Goal: Transaction & Acquisition: Purchase product/service

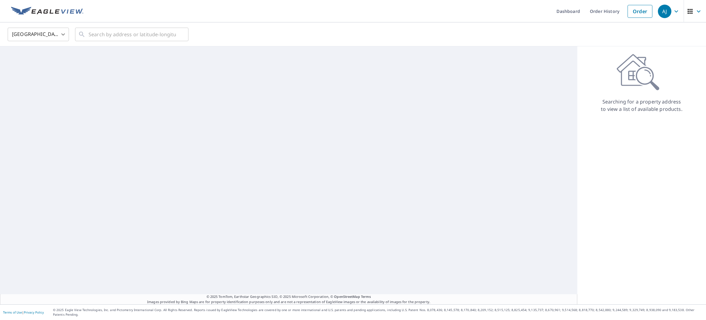
click at [55, 36] on body "[PERSON_NAME] [PERSON_NAME] Dashboard Order History Order AJ United States [GEO…" at bounding box center [353, 160] width 706 height 320
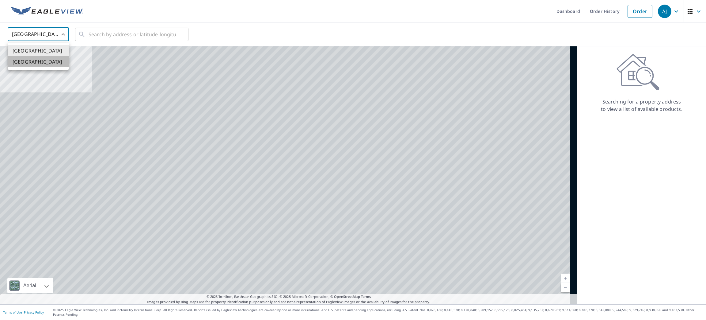
click at [53, 62] on li "[GEOGRAPHIC_DATA]" at bounding box center [38, 61] width 61 height 11
type input "CA"
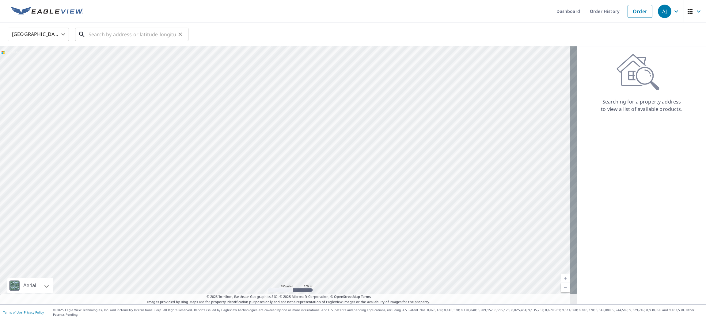
drag, startPoint x: 103, startPoint y: 33, endPoint x: 97, endPoint y: 33, distance: 6.4
paste input "2 Mercers Dr, St. John's, NL A1A 3V3, Canada"
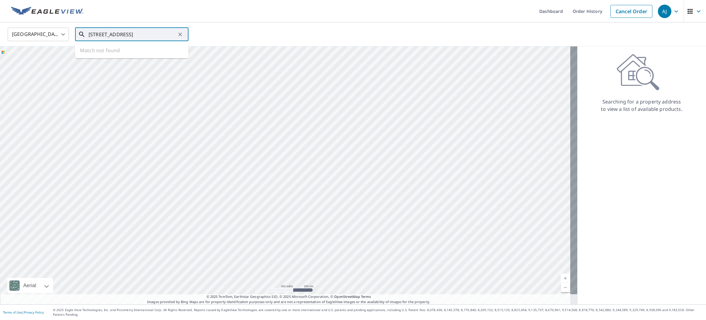
scroll to position [0, 15]
click at [120, 47] on li "2 MERCERS DR ST. JOHN'S NL A1A2X1" at bounding box center [131, 56] width 113 height 22
type input "2 MERCERS DR ST. JOHN'S NL A1A2X1"
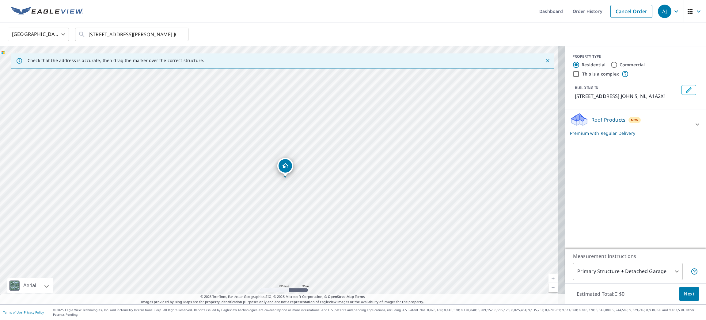
drag, startPoint x: 117, startPoint y: 47, endPoint x: 236, endPoint y: 31, distance: 120.1
click at [234, 31] on div "Canada CA ​ 2 MERCERS DR ST. JOHN'S NL A1A2X1 ​" at bounding box center [351, 34] width 696 height 14
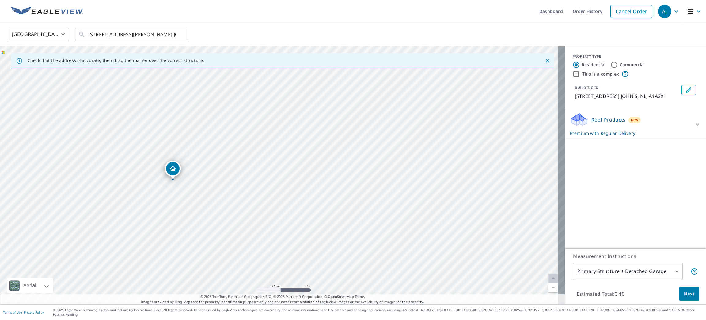
drag, startPoint x: 207, startPoint y: 167, endPoint x: 168, endPoint y: 171, distance: 38.6
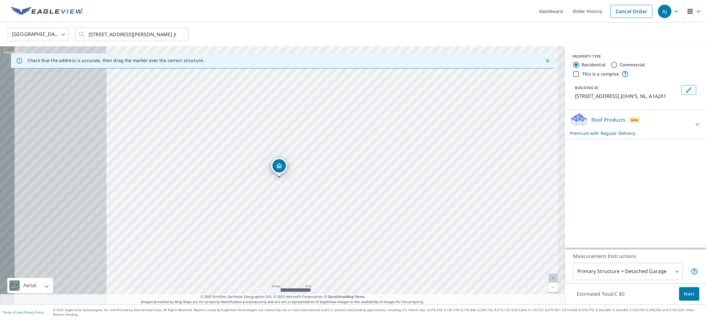
click at [679, 293] on button "Next" at bounding box center [689, 294] width 20 height 14
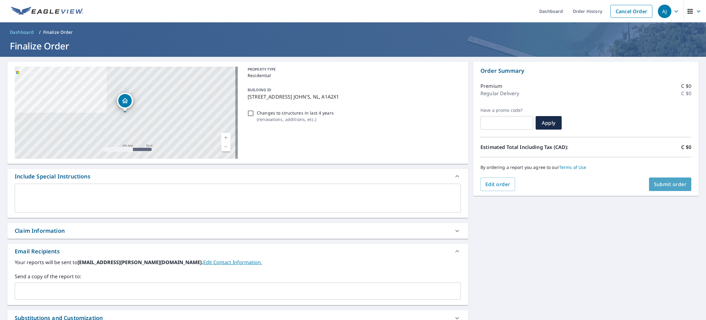
click at [656, 181] on span "Submit order" at bounding box center [670, 184] width 33 height 7
checkbox input "true"
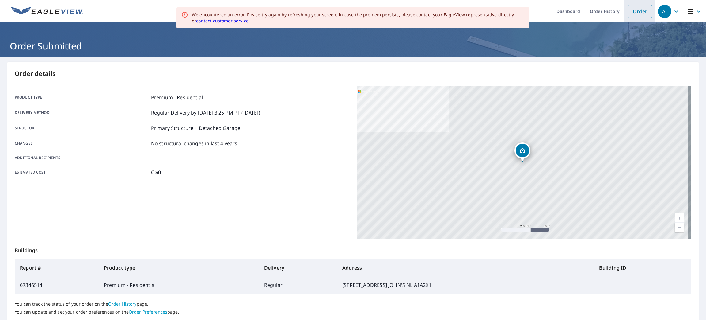
click at [628, 12] on link "Order" at bounding box center [640, 11] width 25 height 13
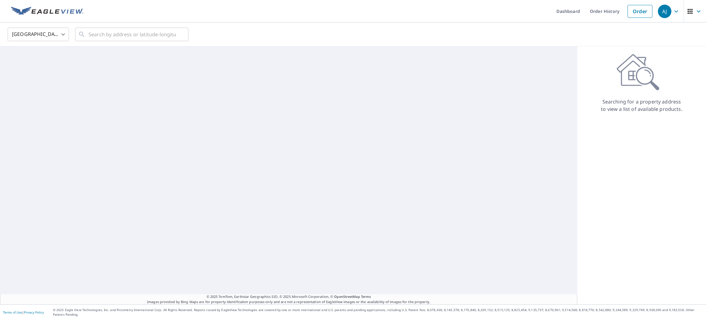
click at [52, 31] on body "AJ AJ Dashboard Order History Order AJ United States US ​ ​ © 2025 TomTom, Eart…" at bounding box center [353, 160] width 706 height 320
click at [48, 64] on li "Canada" at bounding box center [38, 61] width 61 height 11
type input "CA"
paste input "499 Conservatory Drive, Kingston, ON, Canada"
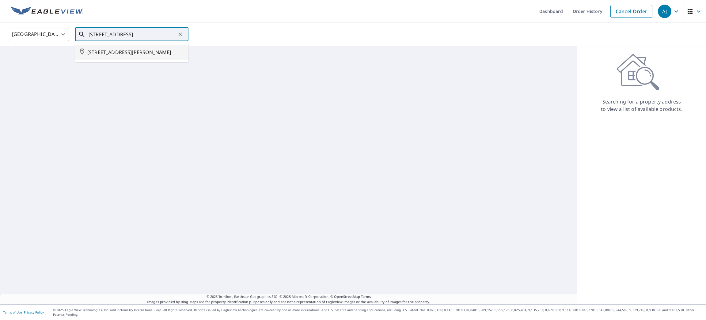
click at [124, 52] on span "499 CONSERVATORY DR KINGSTON ON K7M9C8" at bounding box center [135, 51] width 96 height 7
type input "499 CONSERVATORY DR KINGSTON ON K7M9C8"
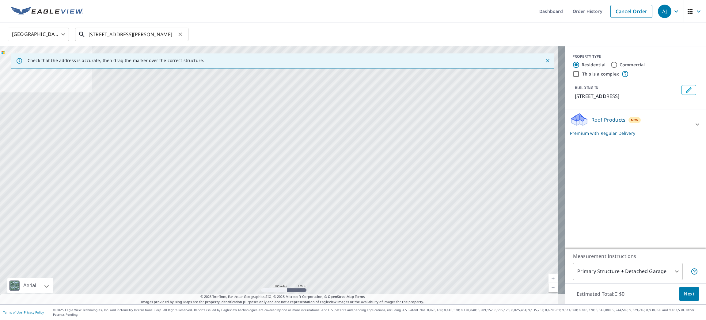
click at [153, 38] on input "499 CONSERVATORY DR KINGSTON ON K7M9C8" at bounding box center [132, 34] width 87 height 17
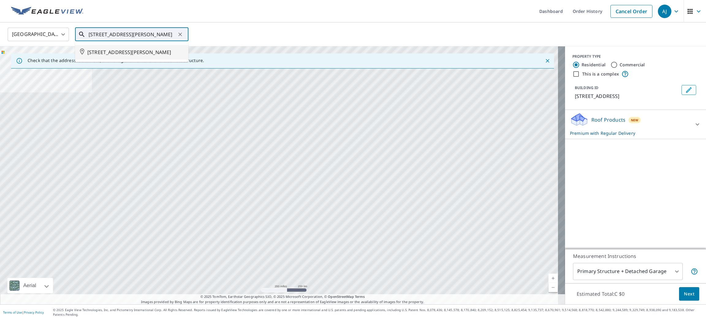
click at [150, 45] on li "499 CONSERVATORY DR KINGSTON ON K7M9C8" at bounding box center [131, 52] width 113 height 15
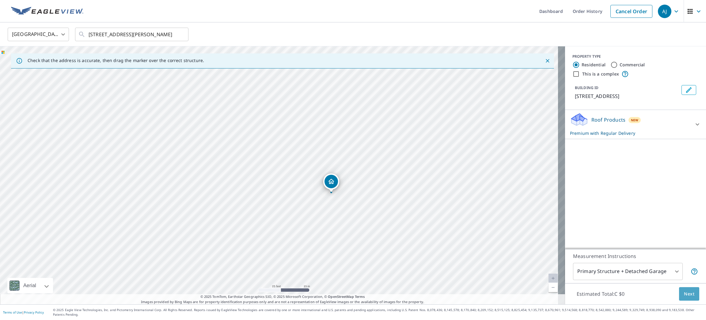
click at [684, 297] on span "Next" at bounding box center [689, 294] width 10 height 8
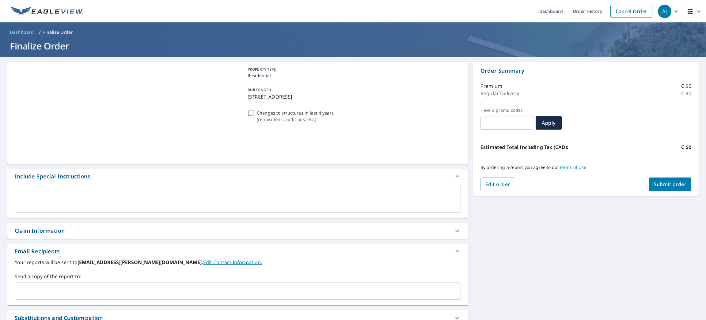
click at [661, 185] on span "Submit order" at bounding box center [670, 184] width 33 height 7
checkbox input "true"
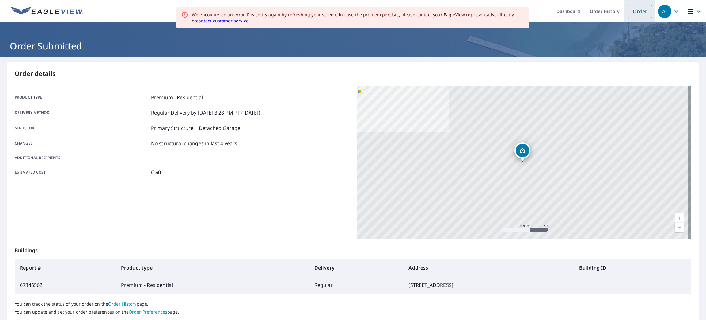
click at [628, 7] on link "Order" at bounding box center [640, 11] width 25 height 13
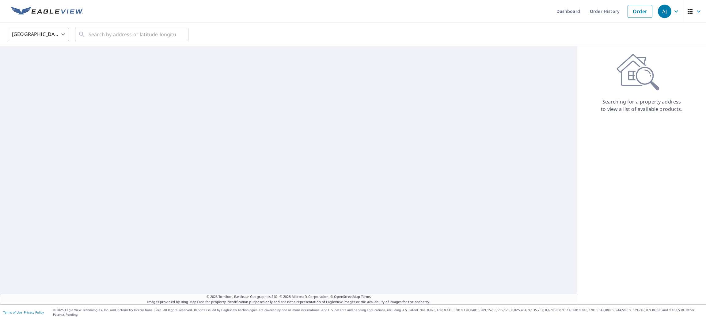
click at [66, 36] on body "AJ AJ Dashboard Order History Order AJ United States US ​ ​ © 2025 TomTom, Eart…" at bounding box center [353, 160] width 706 height 320
click at [59, 59] on li "Canada" at bounding box center [38, 61] width 61 height 11
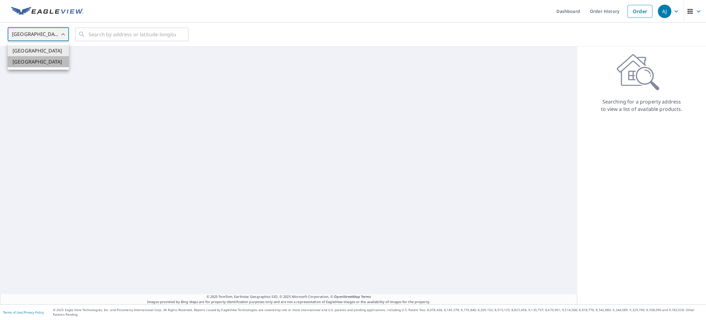
type input "CA"
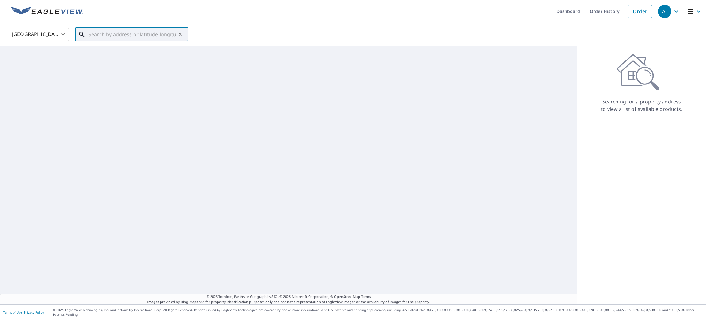
paste input "1770 Av. Wilshire, Dorval, QC H9P 1S4, Canada"
click at [125, 51] on span "1770 AV WILSHIRE DORVAL QC H9P1S4" at bounding box center [135, 51] width 96 height 7
type input "1770 AV WILSHIRE DORVAL QC H9P1S4"
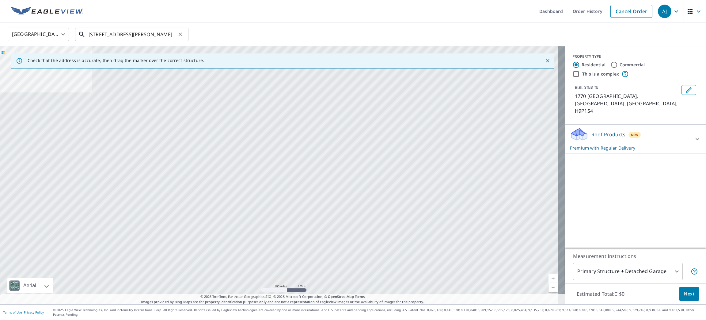
click at [134, 30] on input "1770 AV WILSHIRE DORVAL QC H9P1S4" at bounding box center [132, 34] width 87 height 17
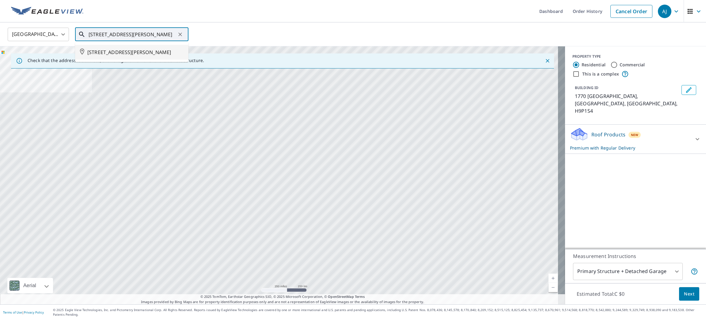
click at [134, 55] on span "1770 AV WILSHIRE DORVAL QC H9P1S4" at bounding box center [135, 51] width 96 height 7
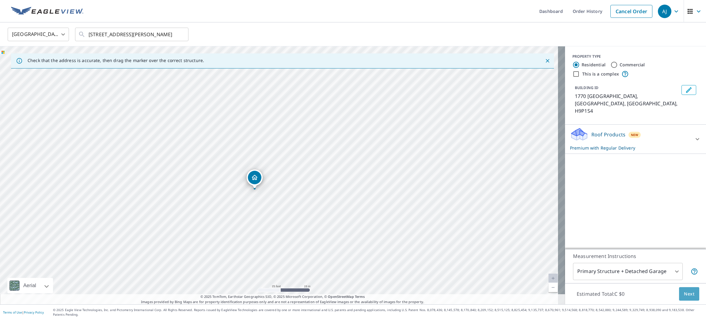
click at [684, 297] on span "Next" at bounding box center [689, 294] width 10 height 8
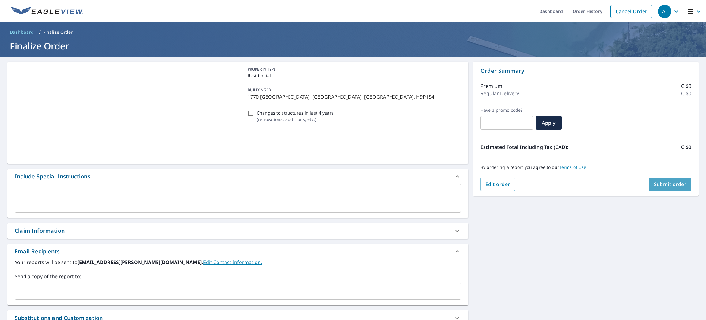
click at [663, 186] on span "Submit order" at bounding box center [670, 184] width 33 height 7
checkbox input "true"
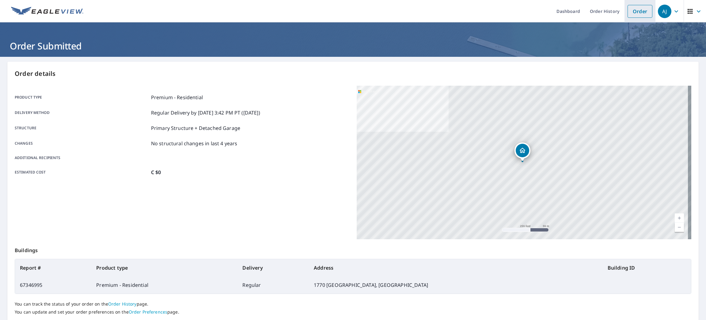
click at [625, 18] on li "Order" at bounding box center [640, 11] width 31 height 22
click at [628, 9] on link "Order" at bounding box center [640, 11] width 25 height 13
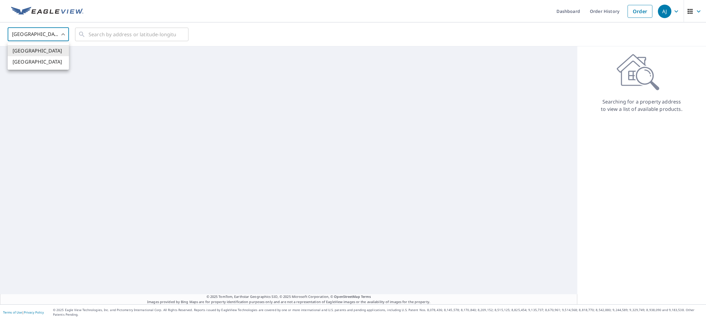
click at [55, 36] on body "AJ AJ Dashboard Order History Order AJ United States US ​ ​ © 2025 TomTom, Eart…" at bounding box center [353, 160] width 706 height 320
click at [52, 61] on li "Canada" at bounding box center [38, 61] width 61 height 11
type input "CA"
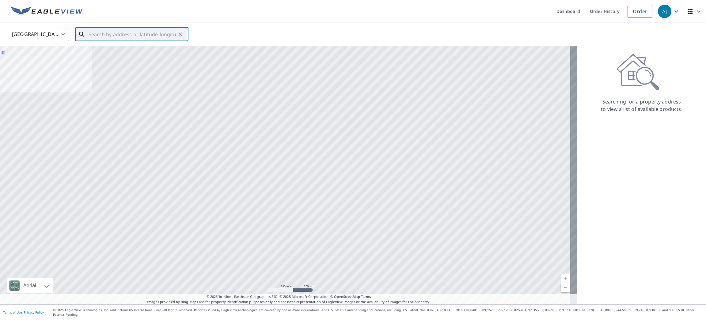
paste input "115 Rue Albareto, Dollard-des-Ormeaux, QC, Canada"
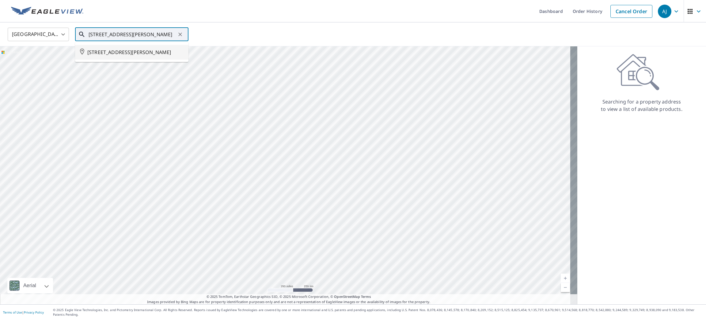
click at [129, 51] on span "115 RUE ALBARETO DOLLARD-DES ORMEAUX QC H9G2Y6" at bounding box center [135, 51] width 96 height 7
type input "115 RUE ALBARETO DOLLARD-DES ORMEAUX QC H9G2Y6"
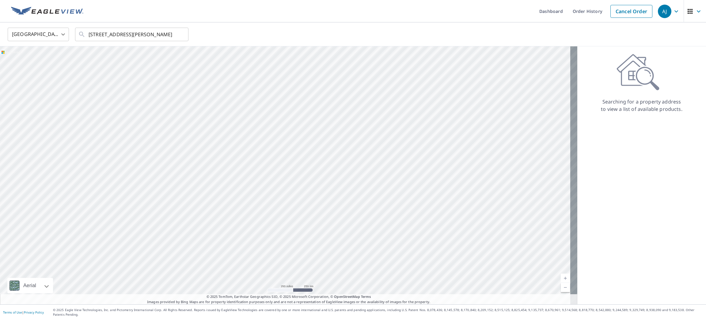
scroll to position [0, 0]
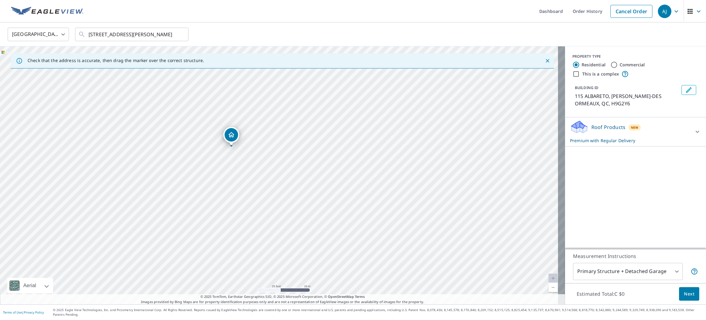
drag, startPoint x: 203, startPoint y: 155, endPoint x: 203, endPoint y: 180, distance: 25.5
click at [203, 180] on div "115 ALBARETO DOLLARD-DES ORMEAUX QC H9G2Y6" at bounding box center [282, 175] width 565 height 258
click at [679, 296] on button "Next" at bounding box center [689, 294] width 20 height 14
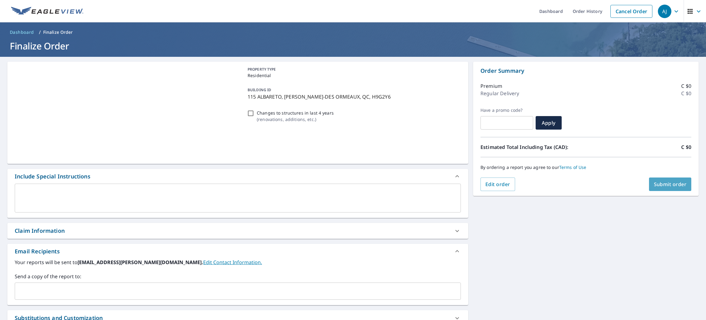
click at [655, 183] on span "Submit order" at bounding box center [670, 184] width 33 height 7
checkbox input "true"
